Goal: Obtain resource: Obtain resource

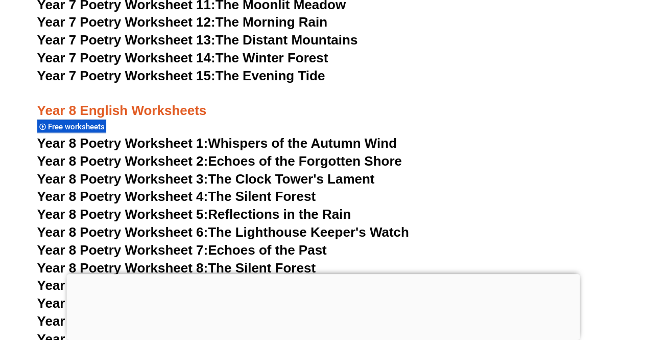
scroll to position [6661, 0]
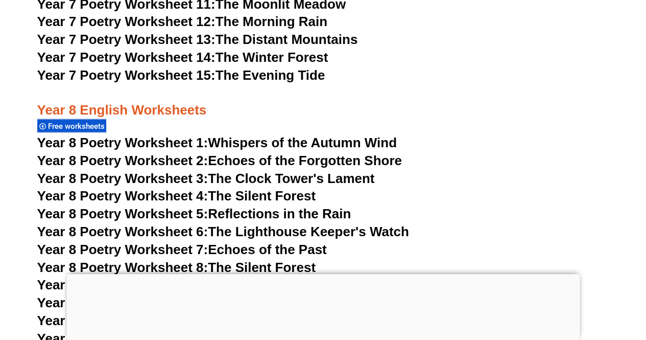
click at [287, 134] on link "Year 8 Poetry Worksheet 1: Whispers of the Autumn Wind" at bounding box center [217, 141] width 360 height 15
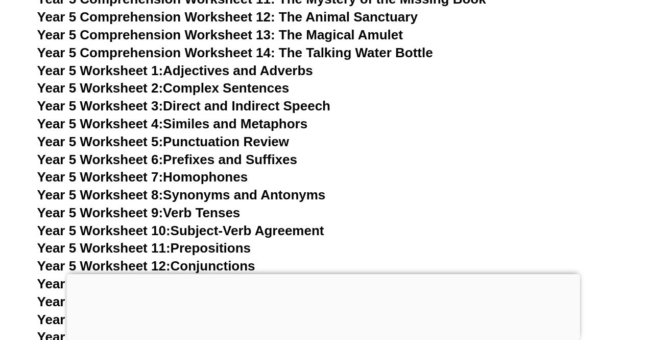
scroll to position [5107, 0]
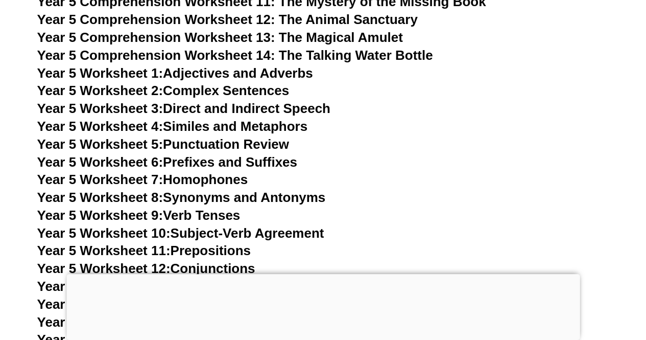
click at [228, 55] on span "Year 5 Comprehension Worksheet 14: The Talking Water Bottle" at bounding box center [235, 55] width 396 height 15
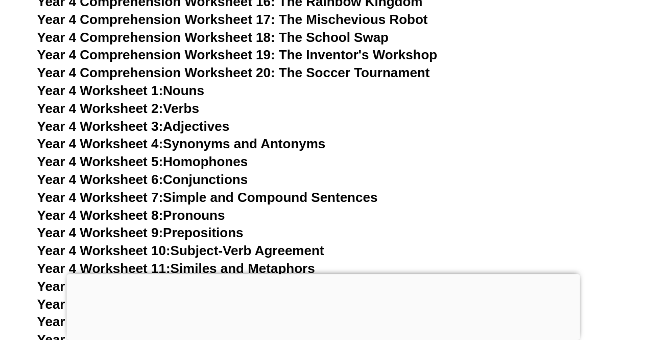
scroll to position [4435, 0]
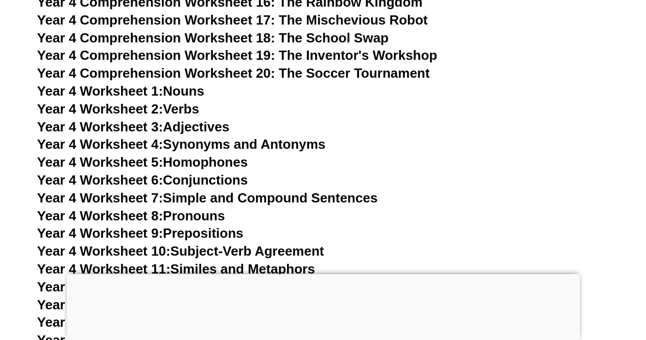
click at [199, 86] on link "Year 4 Worksheet 1: Nouns" at bounding box center [120, 90] width 167 height 15
click at [208, 163] on link "Year 4 Worksheet 5: Homophones" at bounding box center [142, 161] width 211 height 15
click at [183, 108] on link "Year 4 Worksheet 2: Verbs" at bounding box center [118, 108] width 162 height 15
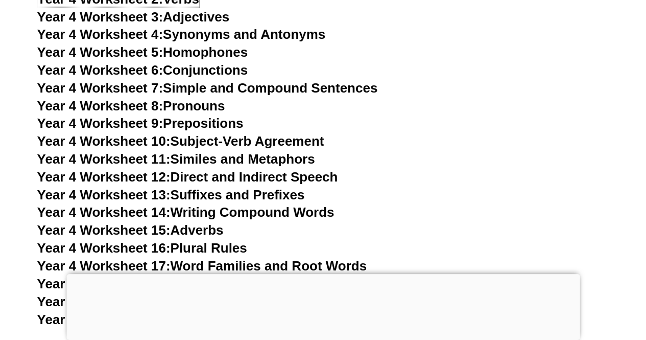
scroll to position [4546, 0]
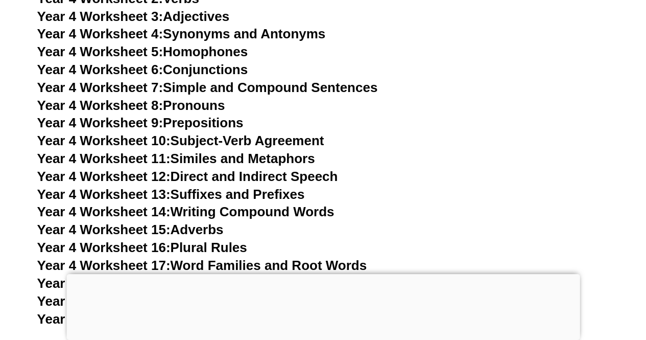
click at [218, 153] on link "Year 4 Worksheet 11: Similes and Metaphors" at bounding box center [176, 158] width 278 height 15
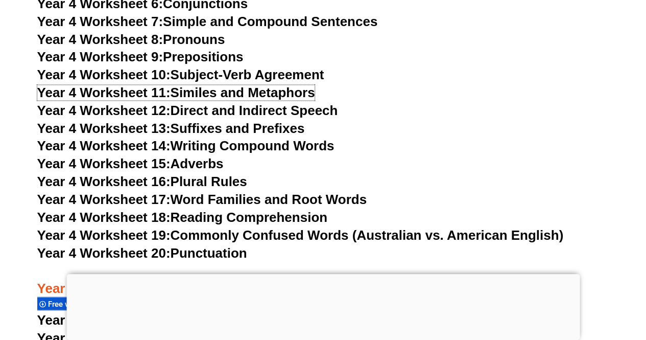
scroll to position [4612, 0]
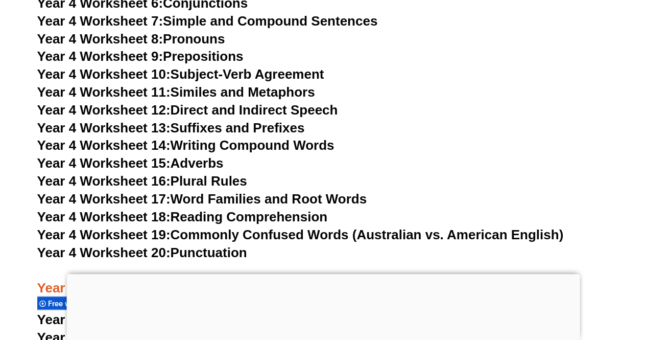
drag, startPoint x: 287, startPoint y: 123, endPoint x: 236, endPoint y: 128, distance: 50.8
click at [236, 128] on link "Year 4 Worksheet 13: Suffixes and Prefixes" at bounding box center [171, 127] width 268 height 15
